Goal: Task Accomplishment & Management: Complete application form

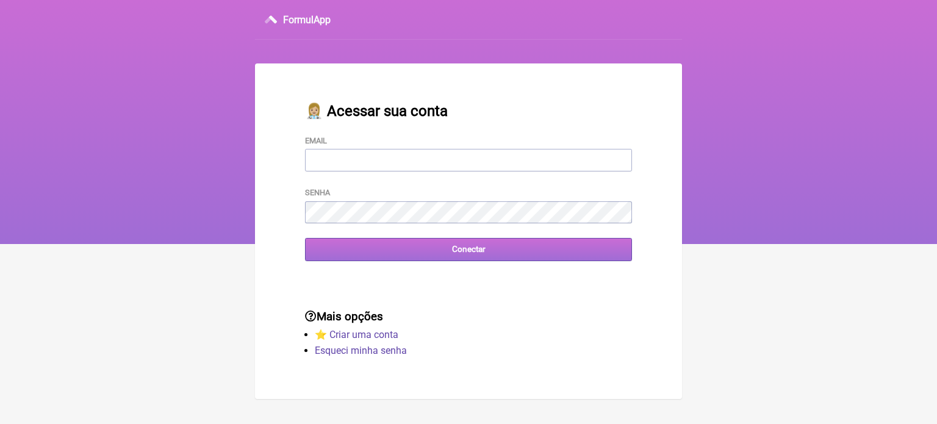
type input "[EMAIL_ADDRESS][DOMAIN_NAME]"
click at [493, 251] on input "Conectar" at bounding box center [468, 249] width 327 height 23
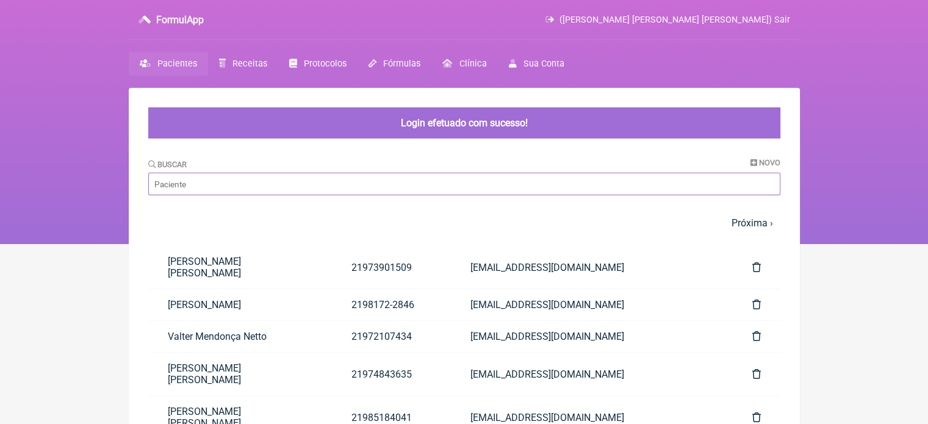
click at [486, 188] on input "Buscar" at bounding box center [464, 184] width 632 height 23
paste input "[PERSON_NAME]"
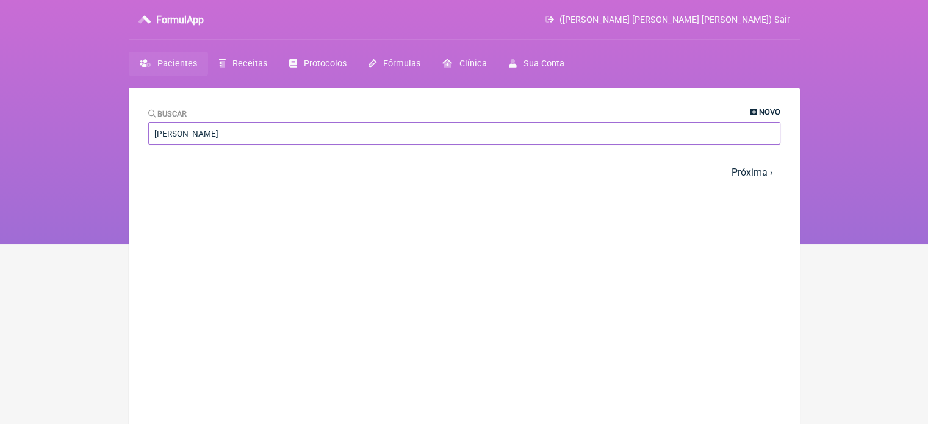
type input "[PERSON_NAME]"
click at [752, 109] on icon at bounding box center [753, 113] width 7 height 8
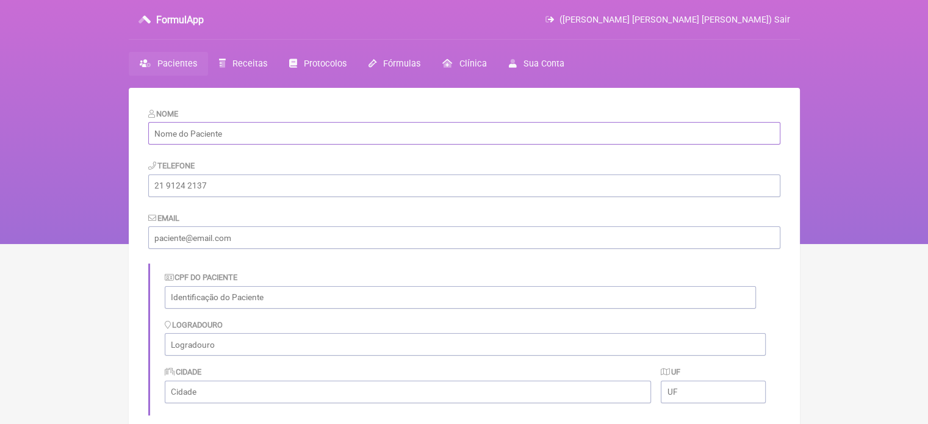
click at [359, 128] on input "text" at bounding box center [464, 133] width 632 height 23
paste input "[PERSON_NAME]"
type input "[PERSON_NAME]"
click at [233, 190] on input "tel" at bounding box center [464, 185] width 632 height 23
paste input "[PHONE_NUMBER]"
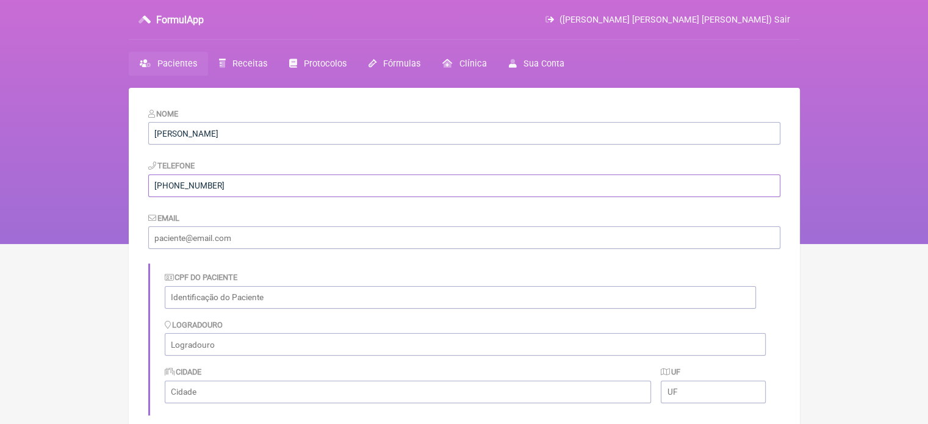
type input "[PHONE_NUMBER]"
click at [286, 232] on input "email" at bounding box center [464, 237] width 632 height 23
paste input "paulo.mesopotamia@gmail.com"
type input "paulo.mesopotamia@gmail.com"
drag, startPoint x: 265, startPoint y: 300, endPoint x: 320, endPoint y: 290, distance: 55.1
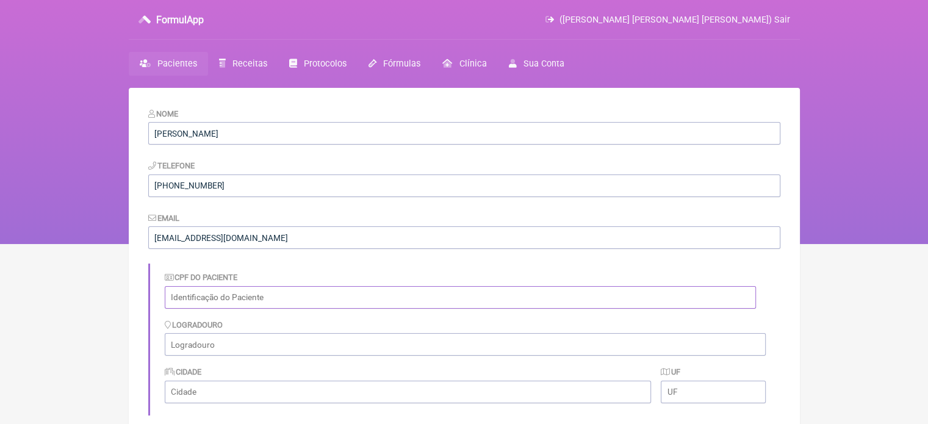
click at [266, 300] on input "text" at bounding box center [460, 297] width 591 height 23
paste input "715.172.437-34"
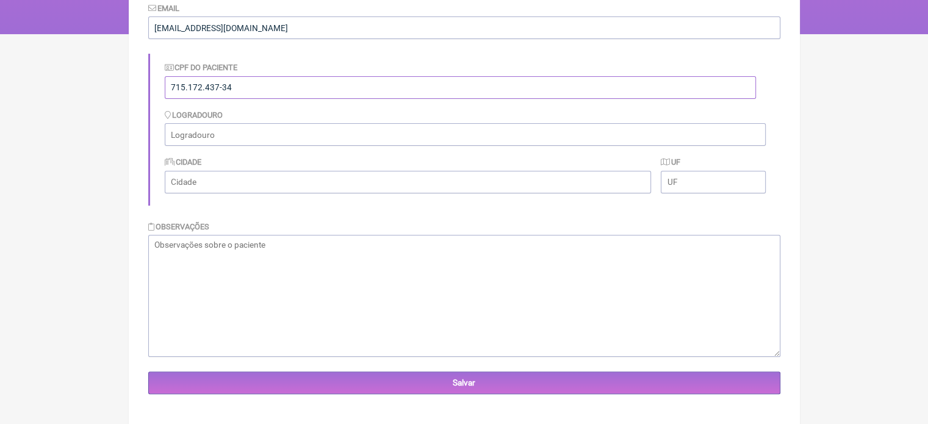
scroll to position [219, 0]
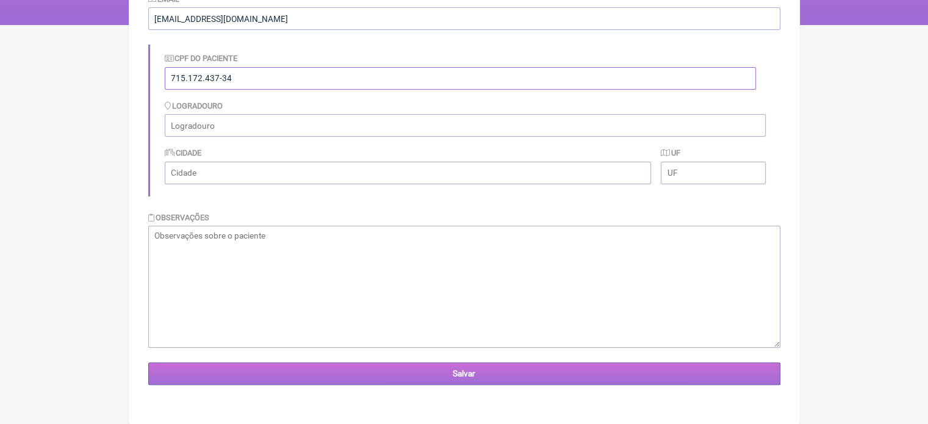
type input "715.172.437-34"
click at [459, 373] on input "Salvar" at bounding box center [464, 373] width 632 height 23
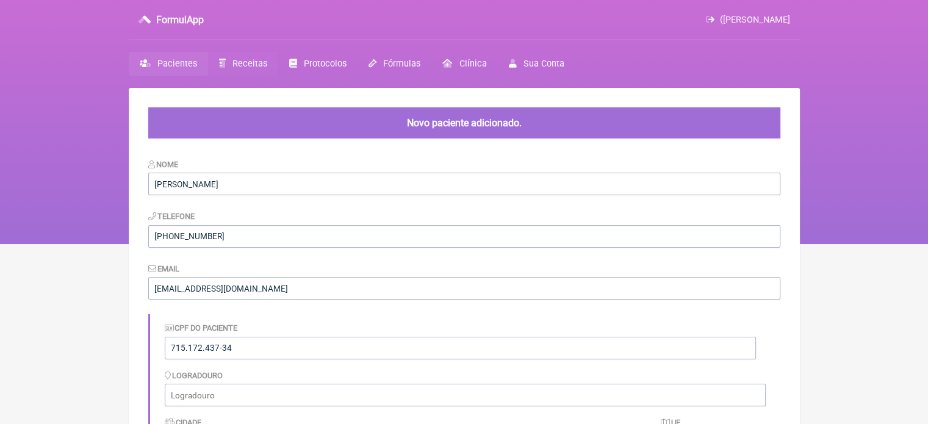
click at [252, 60] on span "Receitas" at bounding box center [249, 64] width 35 height 10
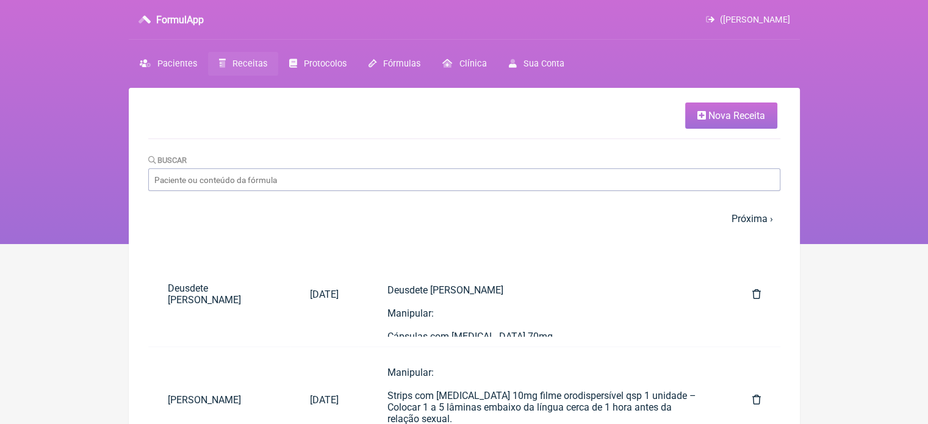
click at [726, 112] on span "Nova Receita" at bounding box center [736, 116] width 57 height 12
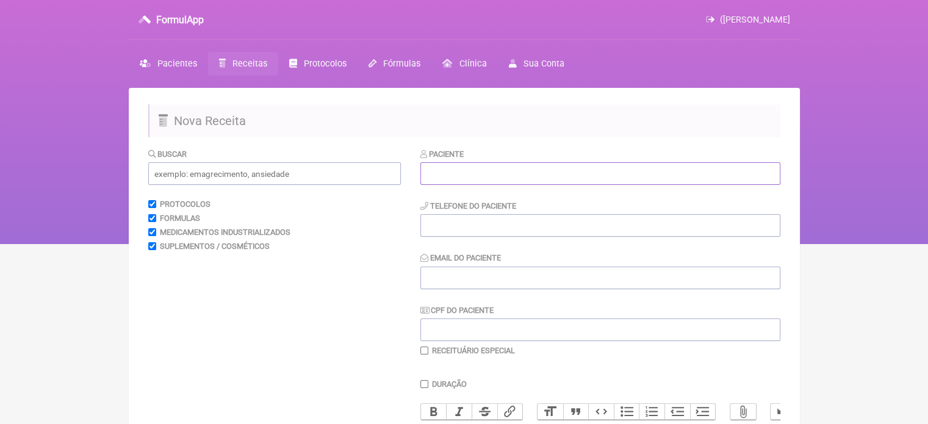
click at [589, 170] on input "text" at bounding box center [600, 173] width 360 height 23
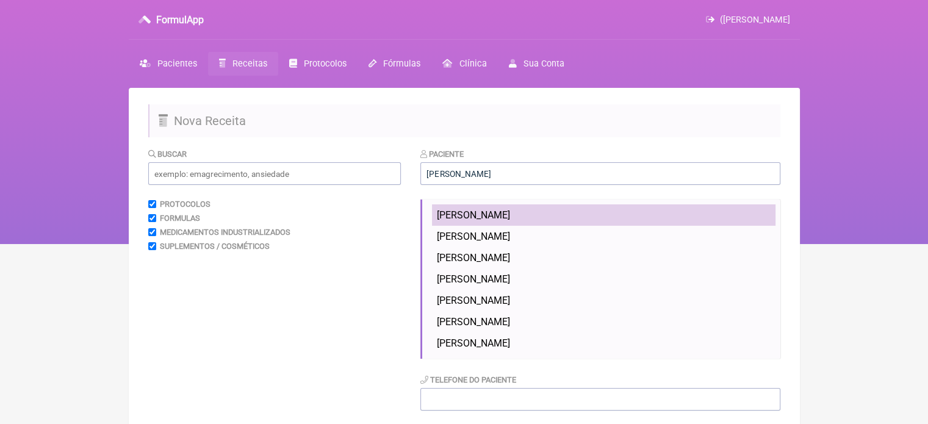
click at [461, 221] on li "[PERSON_NAME]" at bounding box center [603, 214] width 343 height 21
type input "[PERSON_NAME]"
type input "[PHONE_NUMBER]"
type input "[EMAIL_ADDRESS][DOMAIN_NAME]"
type input "715.172.437-34"
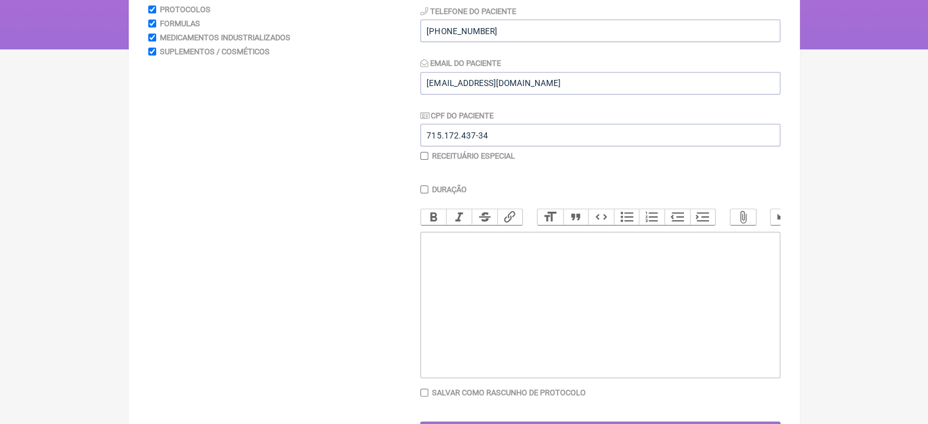
scroll to position [243, 0]
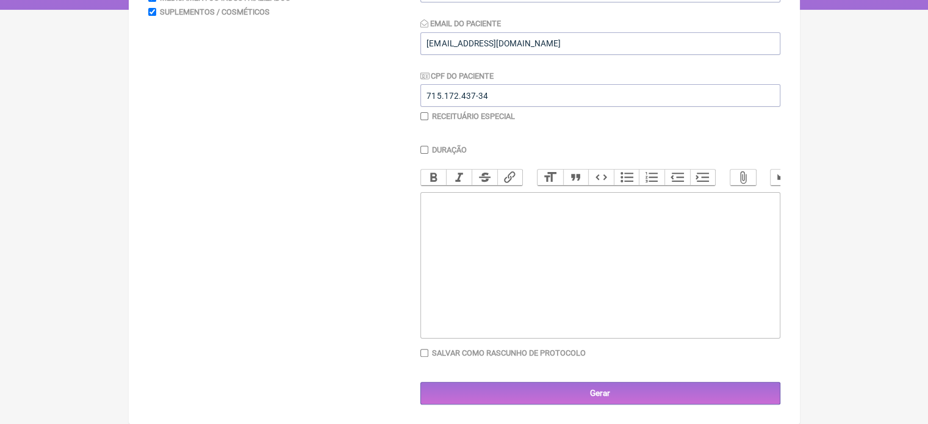
click at [503, 242] on trix-editor at bounding box center [600, 265] width 360 height 146
paste trix-editor "<div>&nbsp;</div><div>Paulo Borges de Souza</div><div>&nbsp;</div><div>Manipula…"
type trix-editor "<div>&nbsp;</div><div>Paulo Borges de Souza</div><div>&nbsp;</div><div>Manipula…"
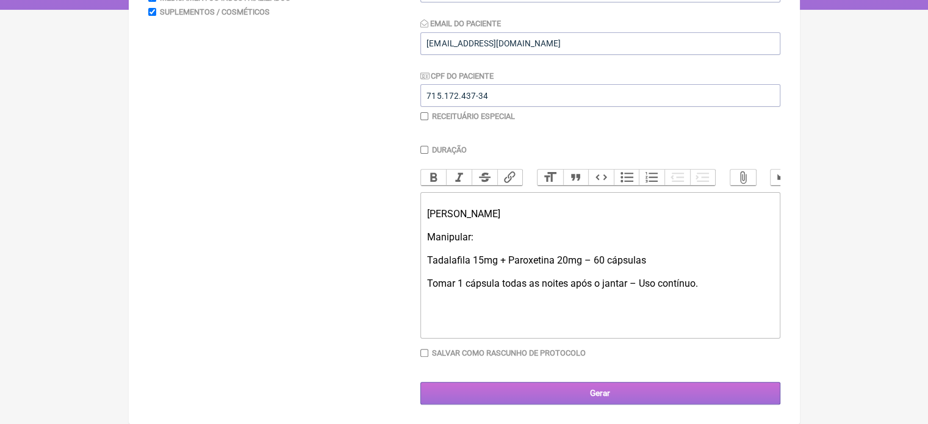
click at [609, 395] on input "Gerar" at bounding box center [600, 393] width 360 height 23
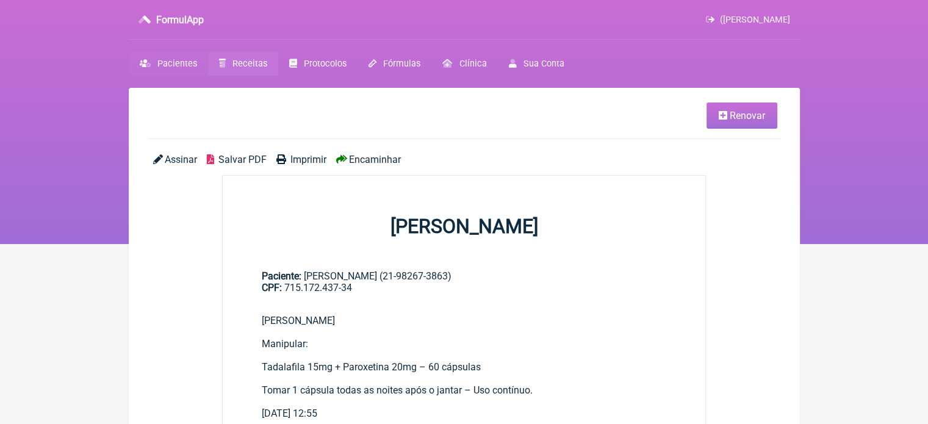
click at [185, 62] on span "Pacientes" at bounding box center [177, 64] width 40 height 10
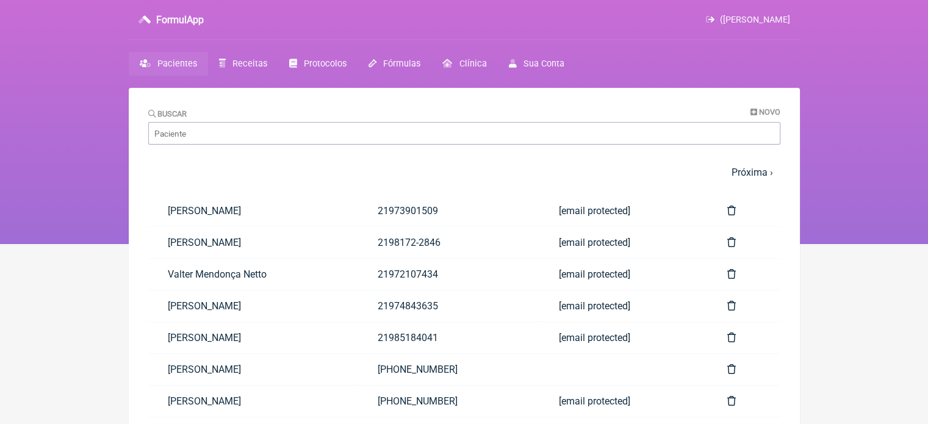
click at [349, 121] on div "Buscar Novo" at bounding box center [464, 125] width 632 height 37
drag, startPoint x: 349, startPoint y: 136, endPoint x: 356, endPoint y: 135, distance: 6.8
click at [349, 136] on input "Buscar" at bounding box center [464, 133] width 632 height 23
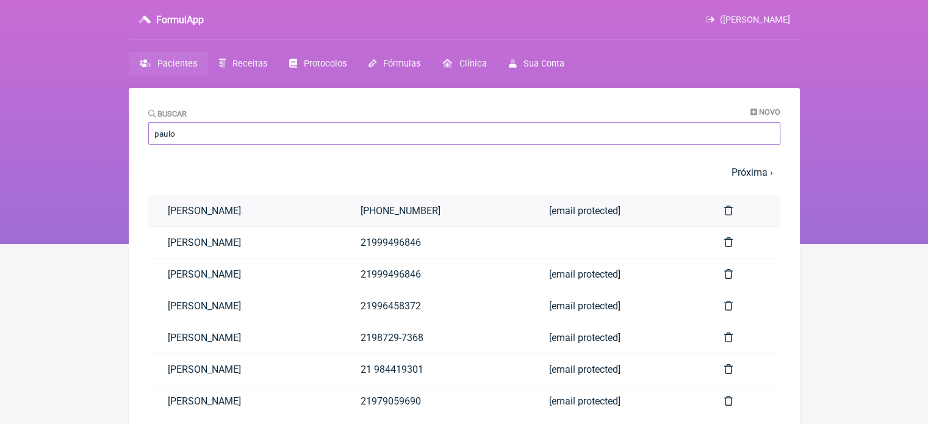
type input "paulo"
click at [219, 206] on link "[PERSON_NAME]" at bounding box center [244, 210] width 193 height 31
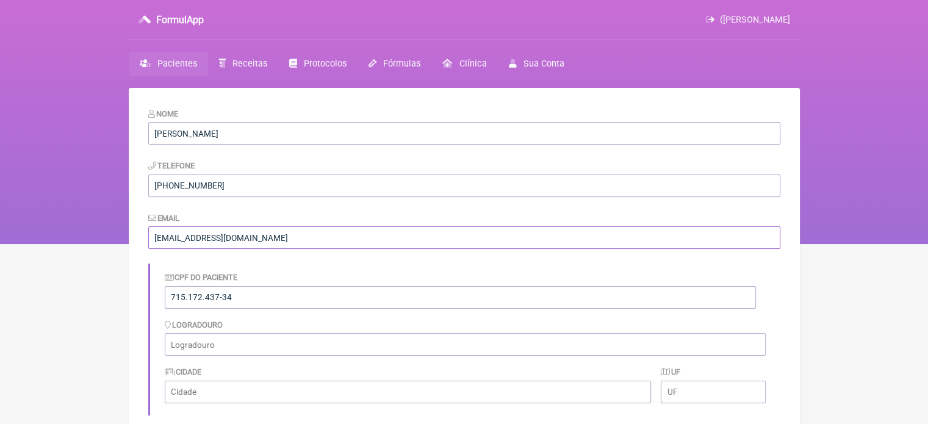
click at [292, 234] on input "[EMAIL_ADDRESS][DOMAIN_NAME]" at bounding box center [464, 237] width 632 height 23
click at [225, 238] on input "[EMAIL_ADDRESS][DOMAIN_NAME]" at bounding box center [464, 237] width 632 height 23
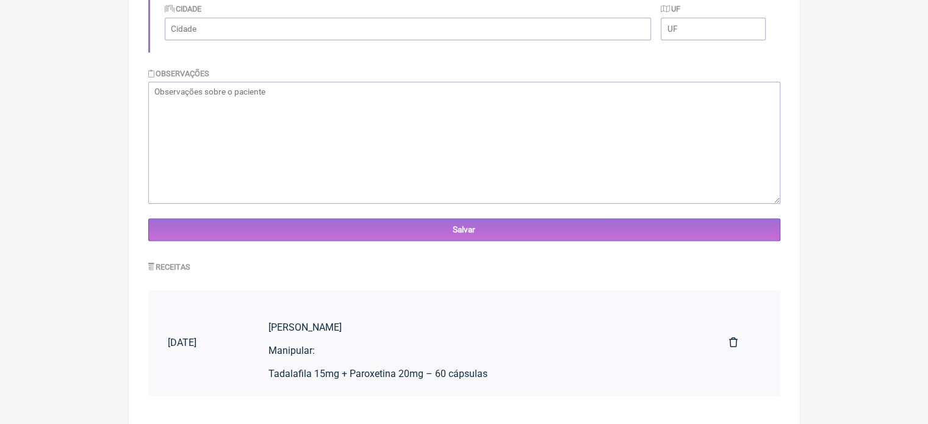
scroll to position [364, 0]
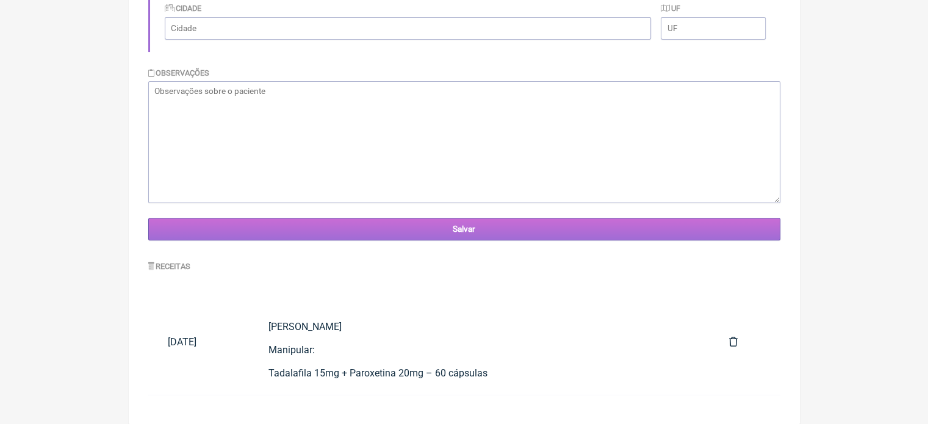
type input "[EMAIL_ADDRESS][DOMAIN_NAME]"
click at [456, 221] on input "Salvar" at bounding box center [464, 229] width 632 height 23
